Goal: Task Accomplishment & Management: Manage account settings

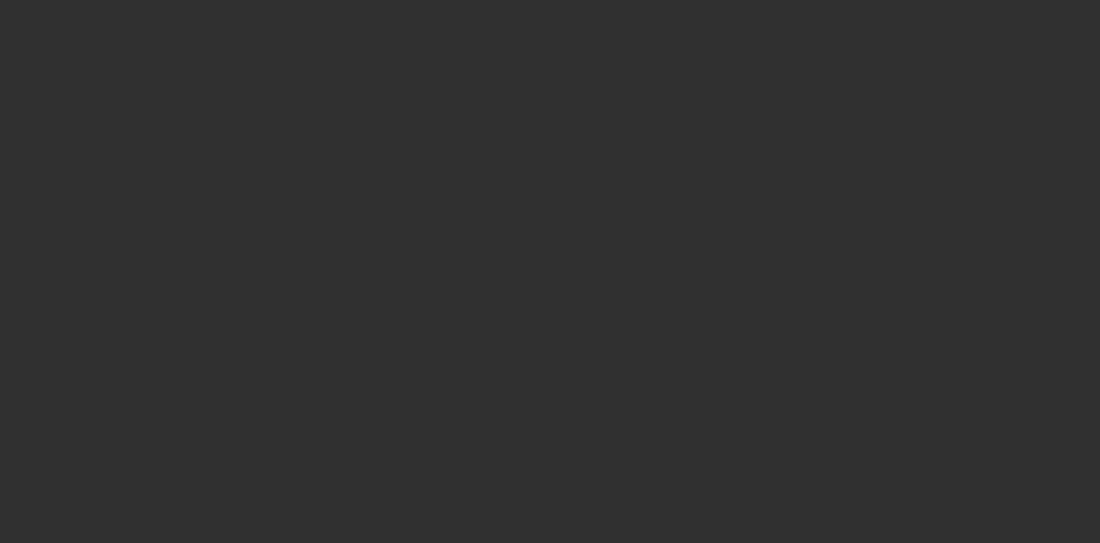
select select "10"
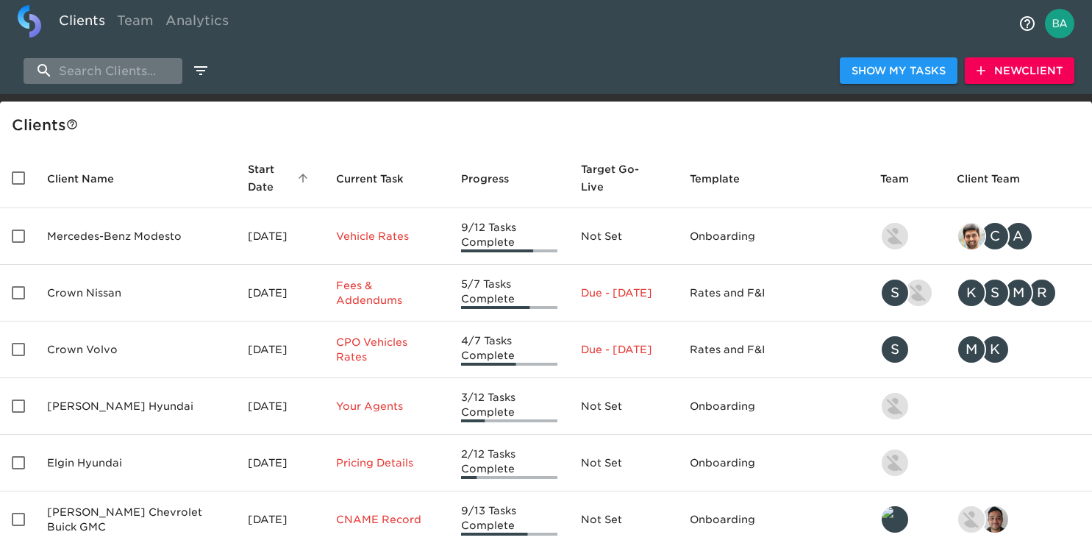
click at [117, 68] on input "search" at bounding box center [103, 71] width 159 height 26
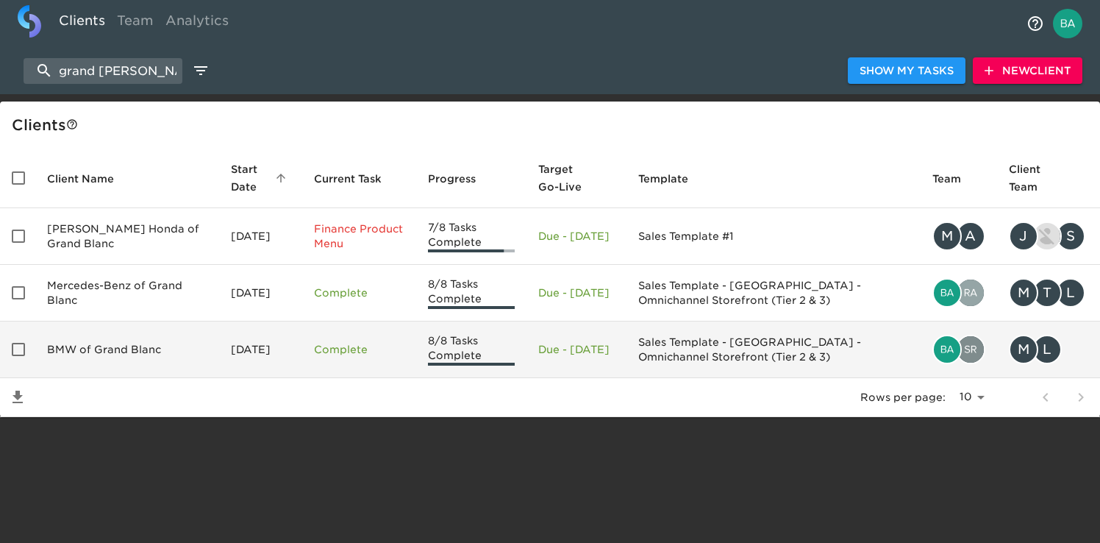
type input "grand [PERSON_NAME]"
click at [124, 354] on td "BMW of Grand Blanc" at bounding box center [127, 349] width 184 height 57
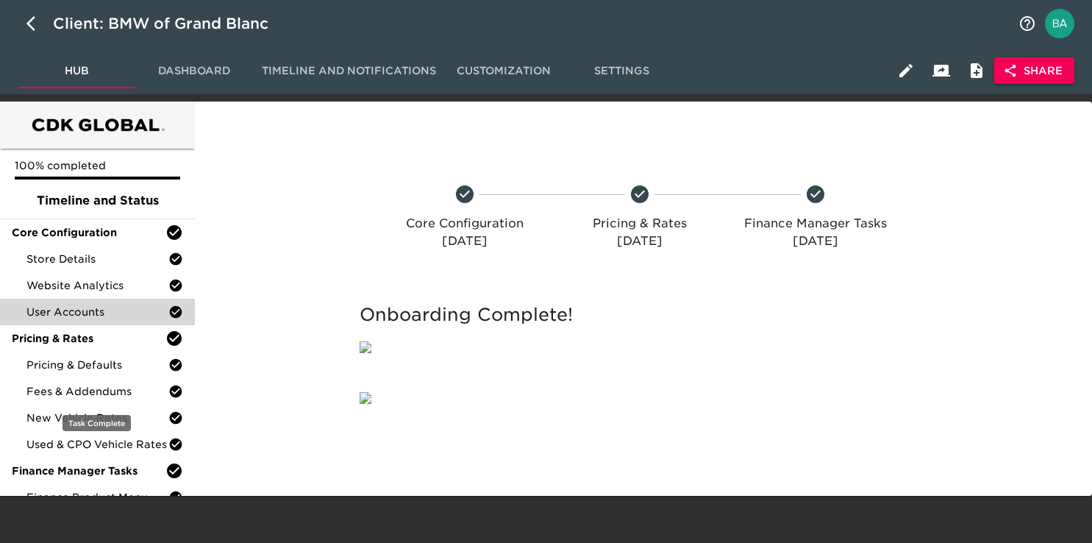
scroll to position [82, 0]
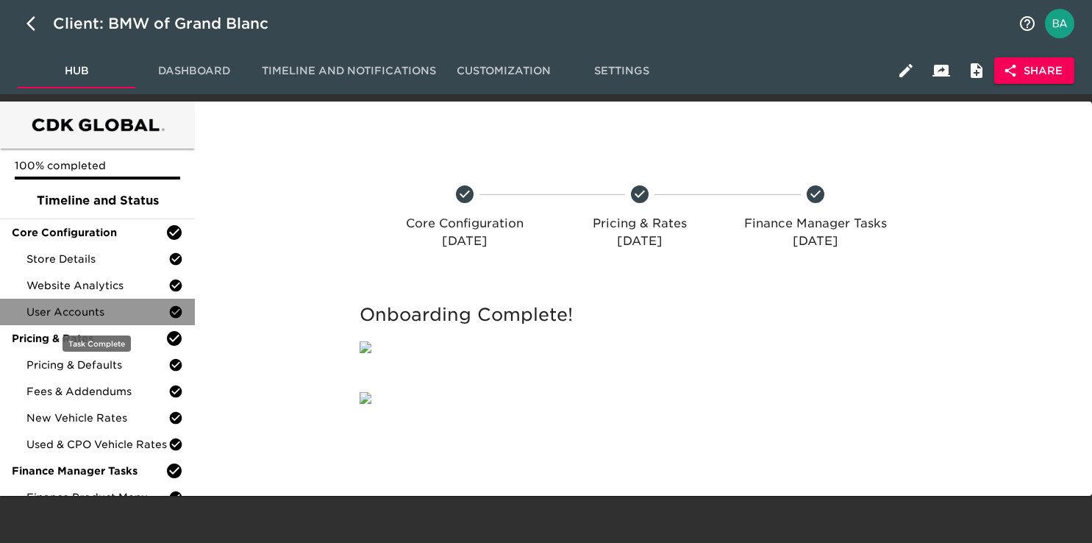
click at [69, 304] on span "User Accounts" at bounding box center [97, 311] width 142 height 15
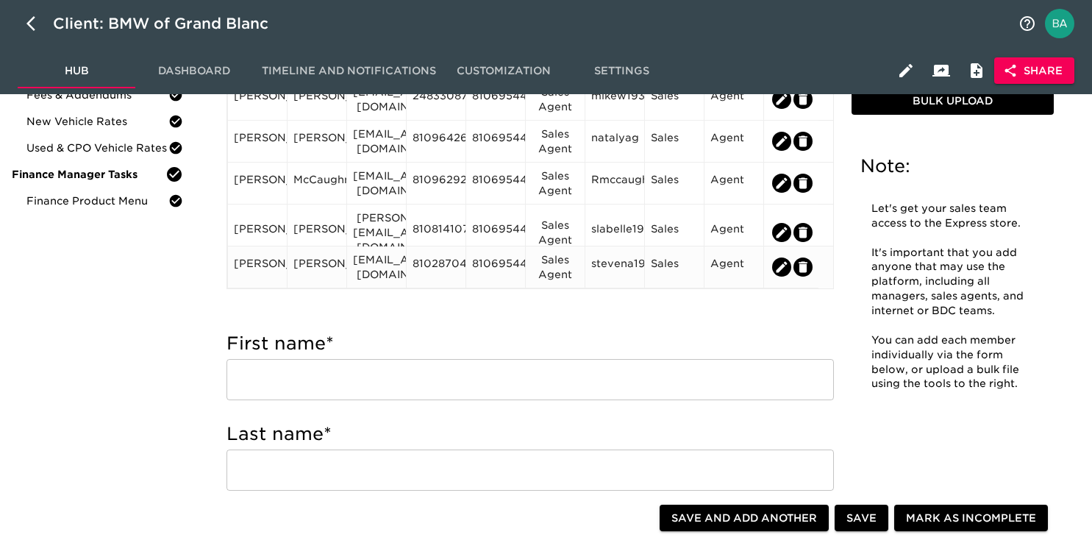
scroll to position [299, 0]
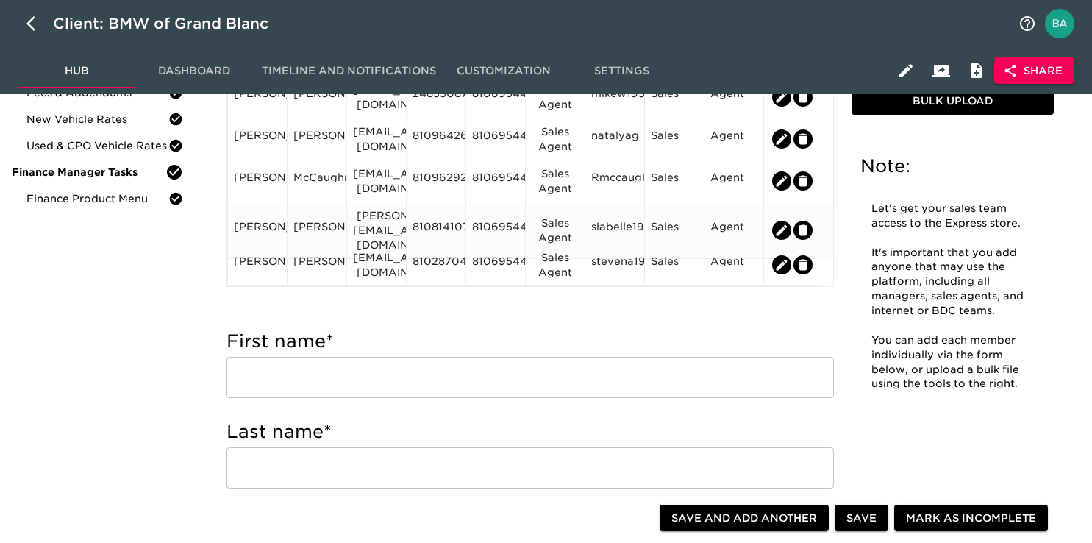
click at [263, 219] on div "[PERSON_NAME]" at bounding box center [257, 230] width 47 height 22
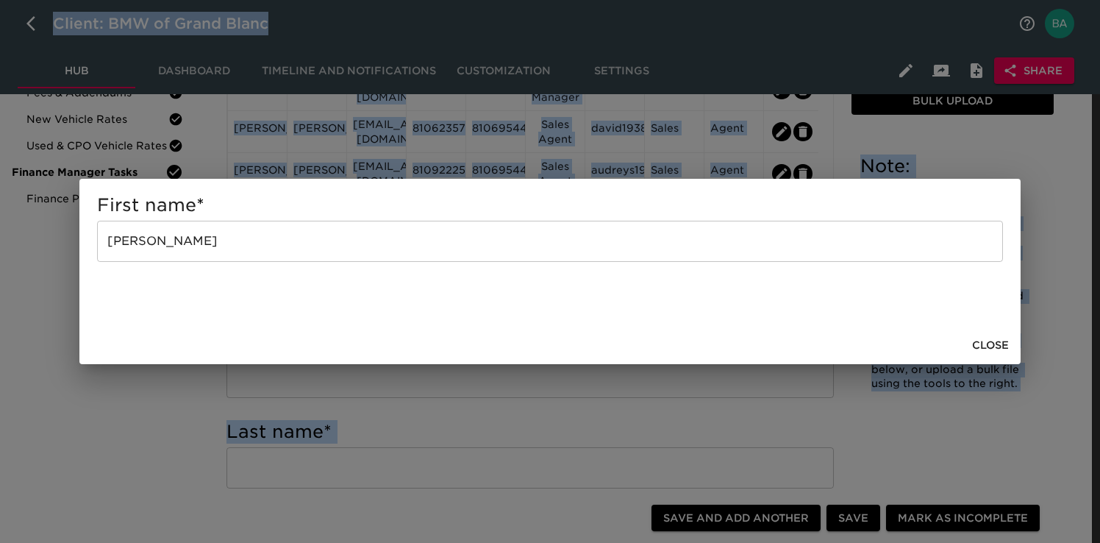
click at [263, 215] on h5 "First name *" at bounding box center [550, 205] width 906 height 24
click at [998, 346] on span "Close" at bounding box center [990, 345] width 37 height 18
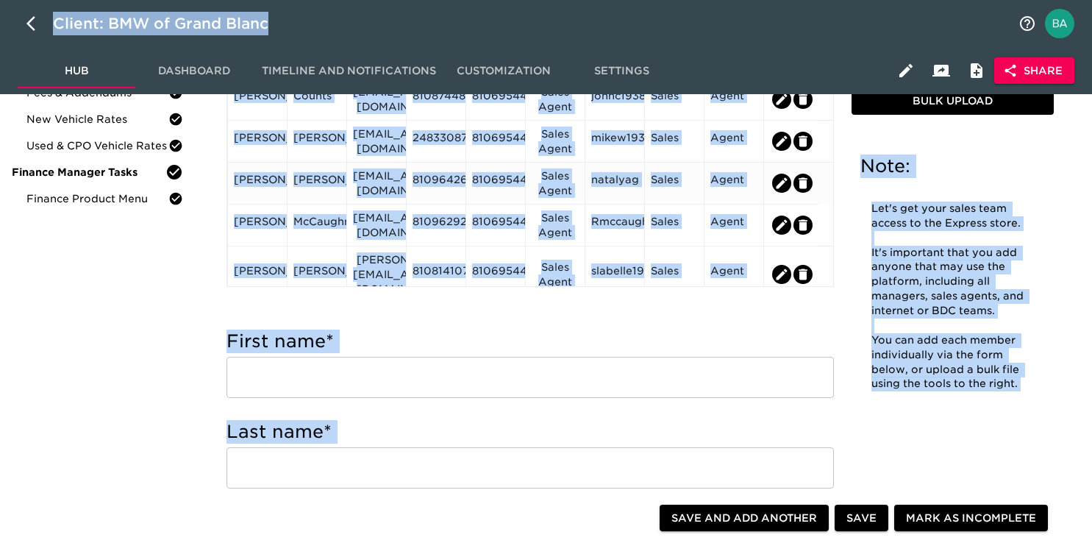
scroll to position [244, 0]
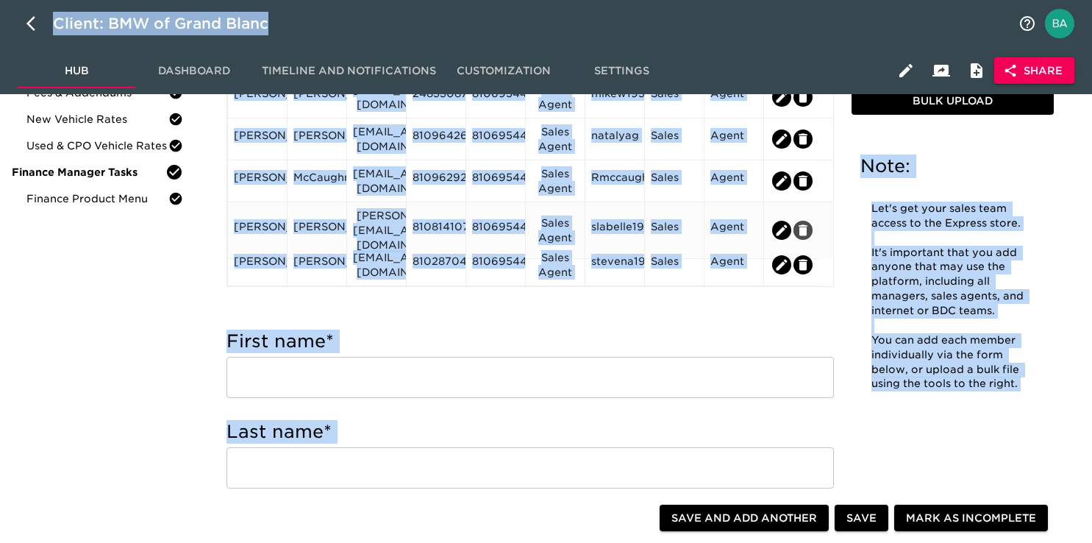
click at [804, 224] on icon "edit" at bounding box center [803, 229] width 9 height 11
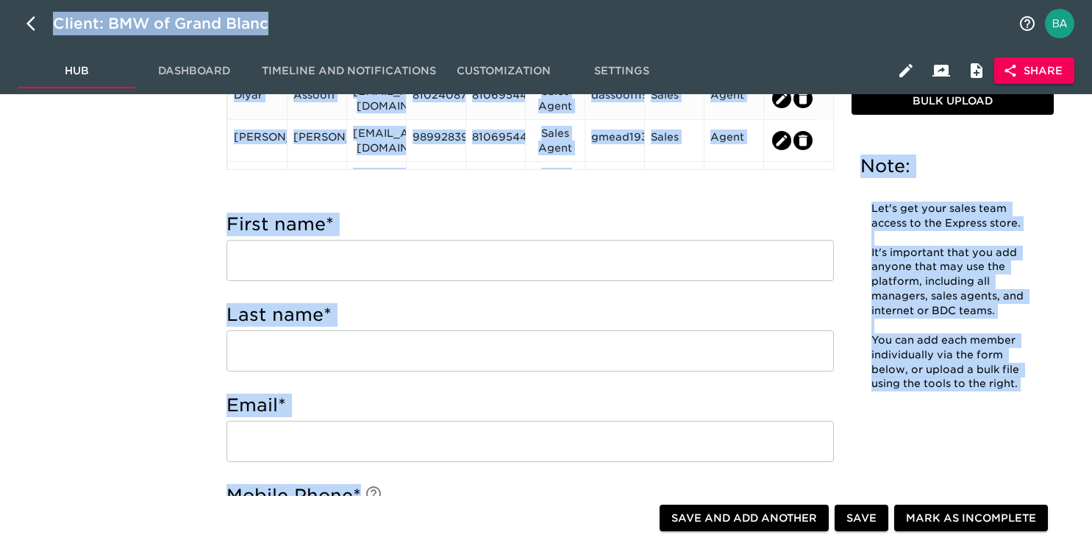
scroll to position [457, 0]
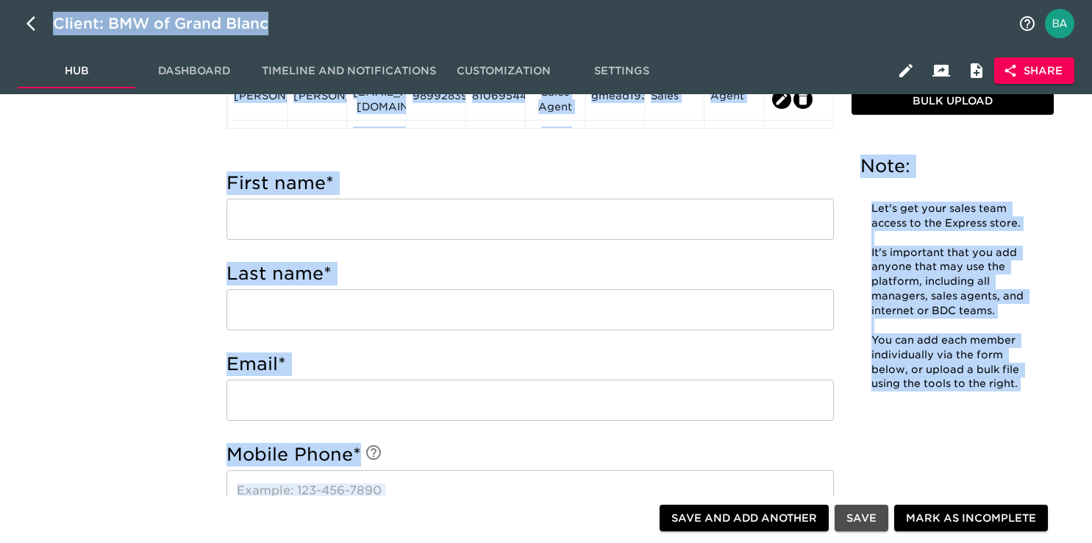
click at [855, 517] on span "Save" at bounding box center [861, 518] width 30 height 18
type input "[PERSON_NAME]"
type input "[EMAIL_ADDRESS][DOMAIN_NAME]"
type input "8102870468"
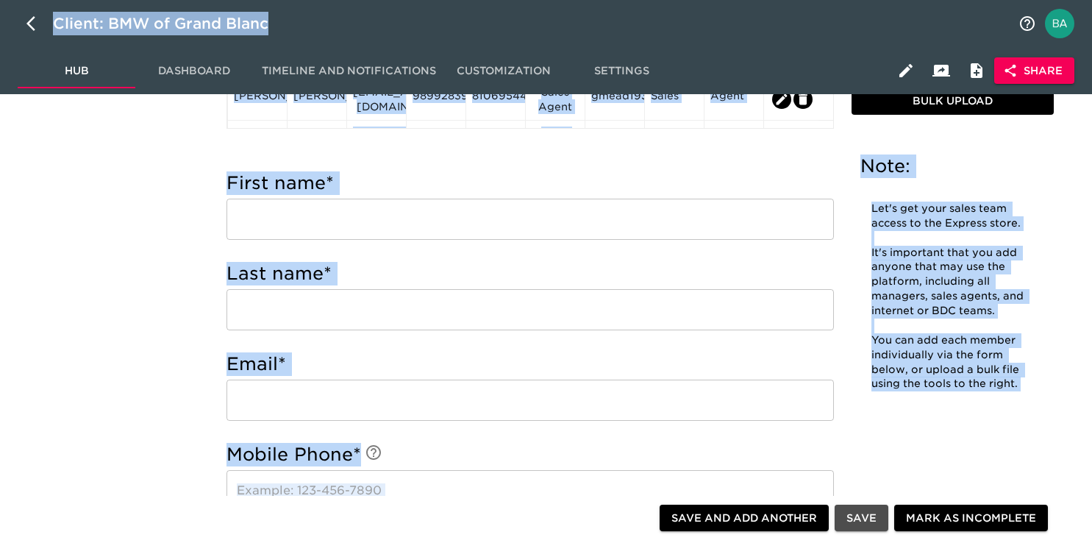
type input "8106954400"
type input "Sales Agent"
type input "stevena19383"
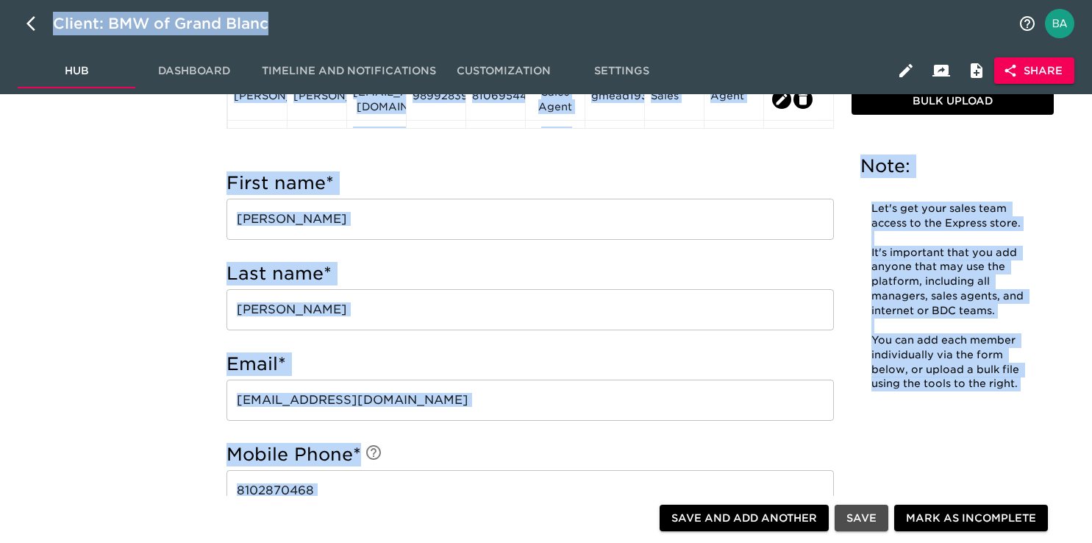
radio input "true"
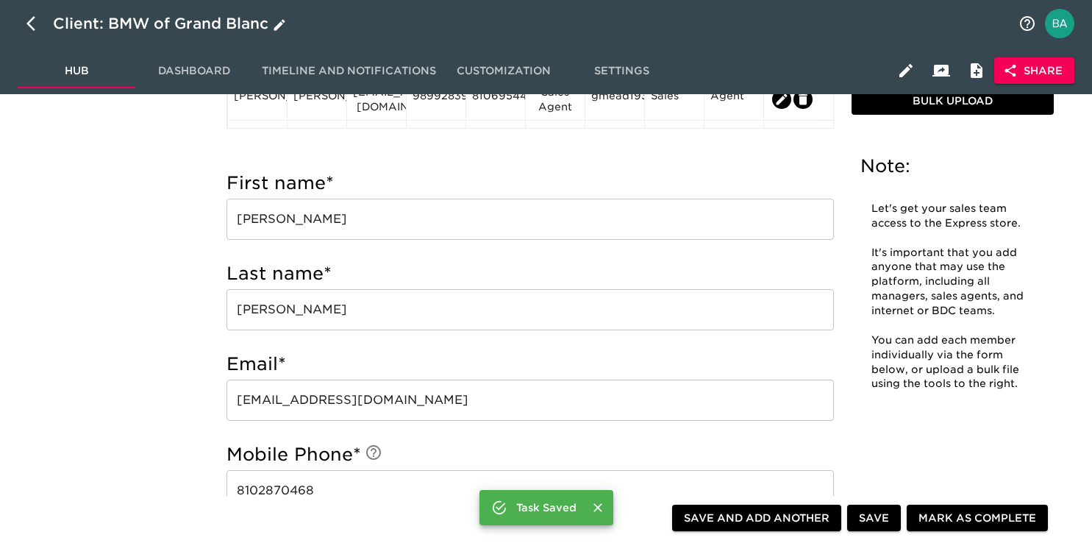
click at [27, 21] on icon "button" at bounding box center [35, 24] width 18 height 18
select select "10"
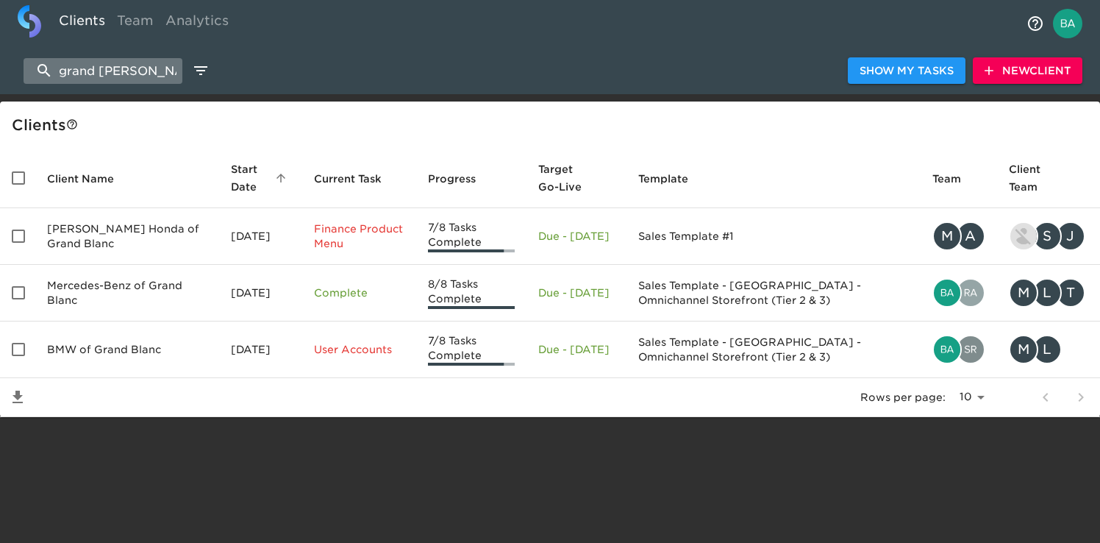
click at [92, 68] on input "grand [PERSON_NAME]" at bounding box center [103, 71] width 159 height 26
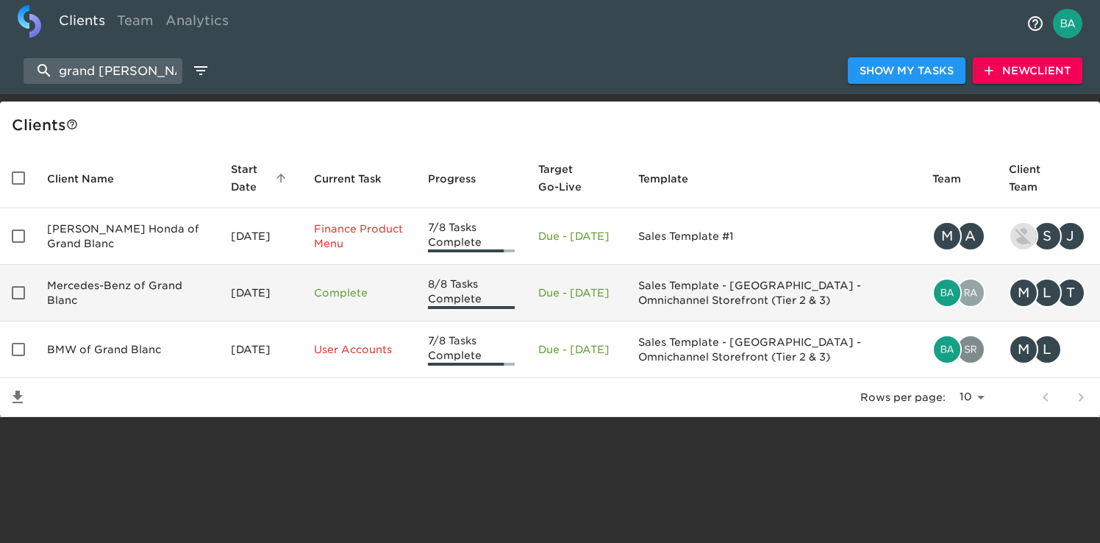
click at [126, 295] on td "Mercedes-Benz of Grand Blanc" at bounding box center [127, 293] width 184 height 57
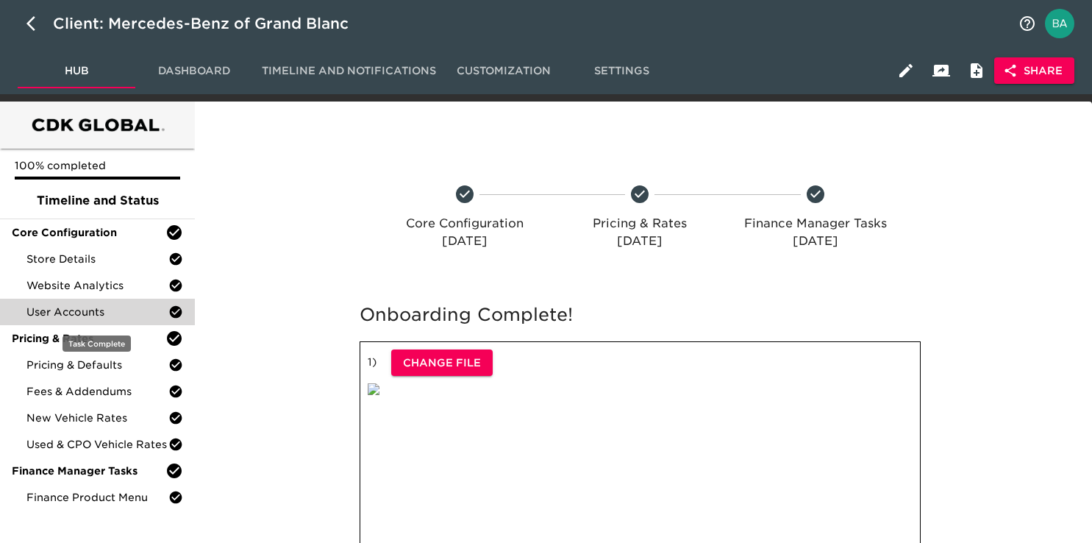
click at [58, 310] on span "User Accounts" at bounding box center [97, 311] width 142 height 15
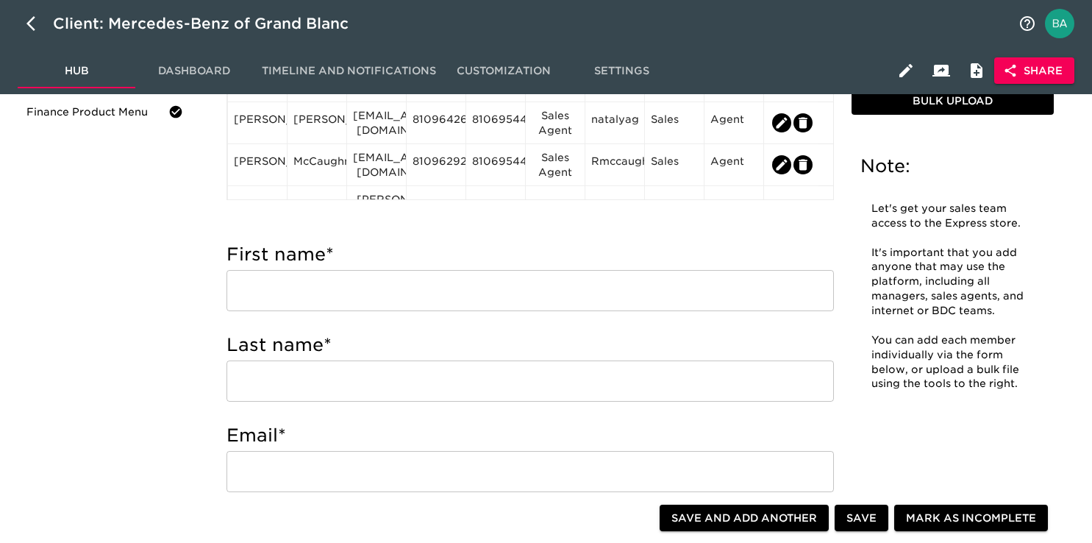
scroll to position [75, 0]
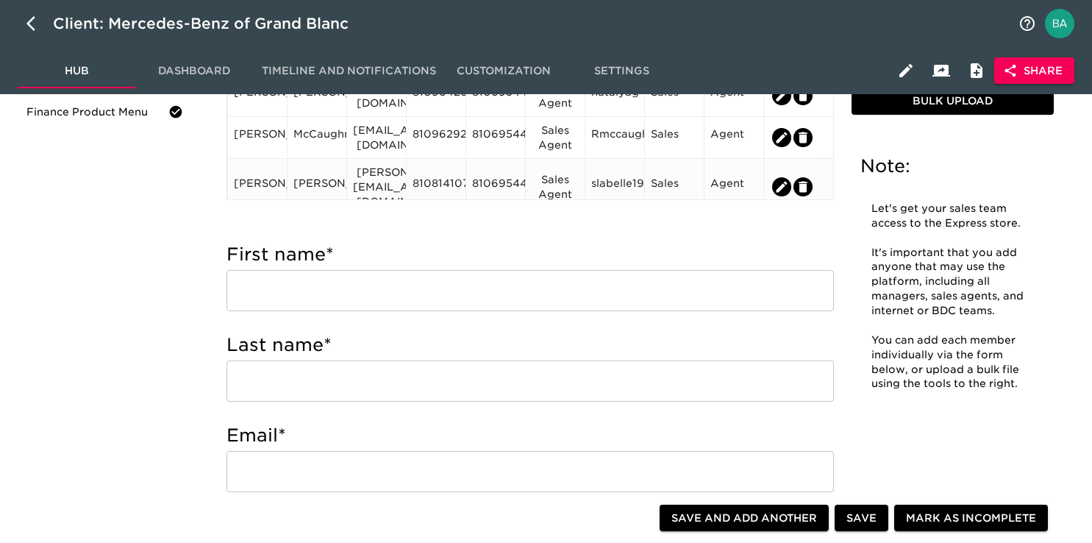
click at [802, 181] on icon "edit" at bounding box center [803, 186] width 9 height 11
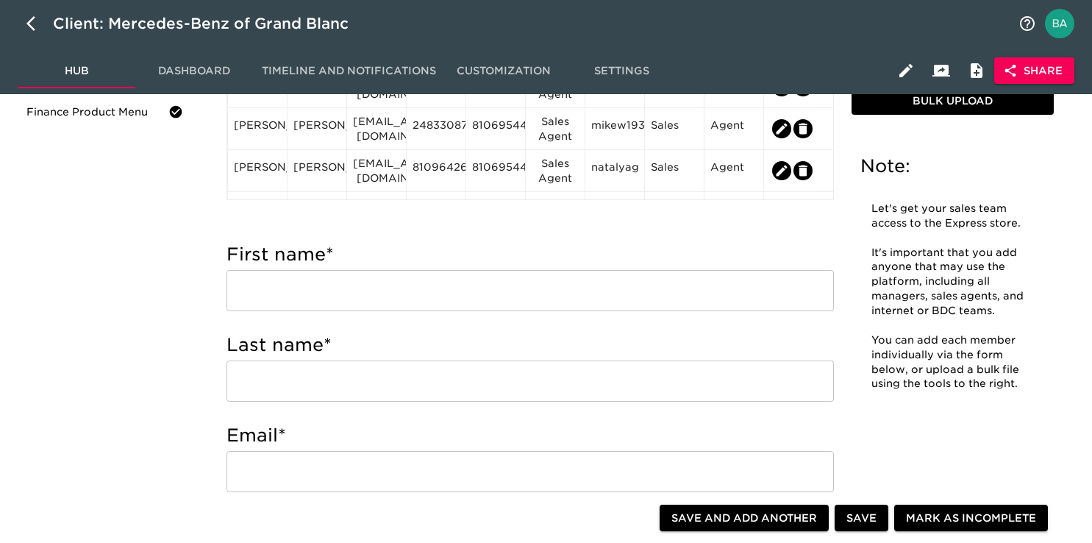
click at [866, 522] on span "Save" at bounding box center [861, 518] width 30 height 18
type input "[PERSON_NAME]"
type input "[EMAIL_ADDRESS][DOMAIN_NAME]"
type input "2489315120"
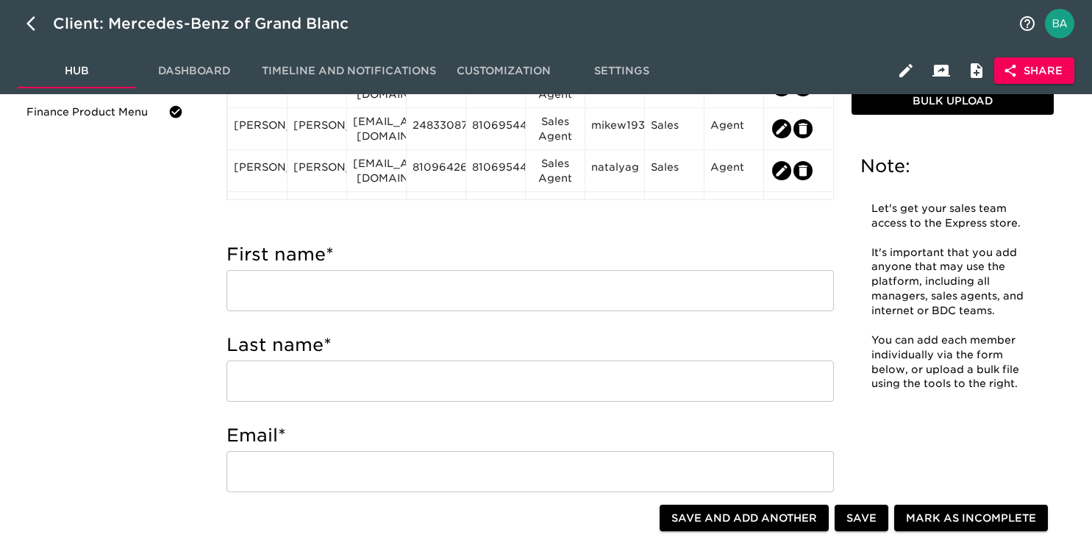
type input "8106954400"
type input "Marketing Manager"
radio input "true"
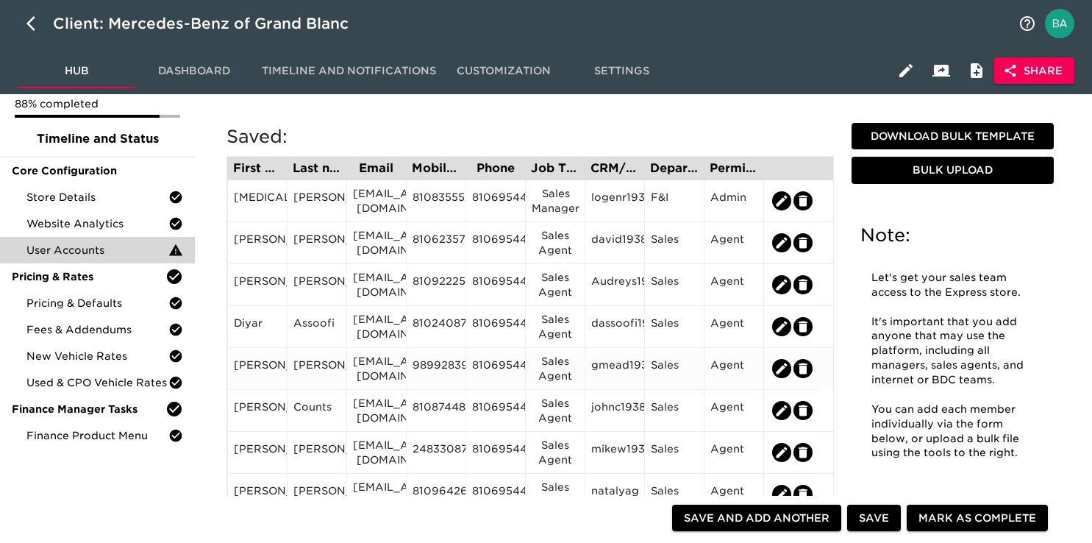
scroll to position [14, 0]
